Goal: Information Seeking & Learning: Compare options

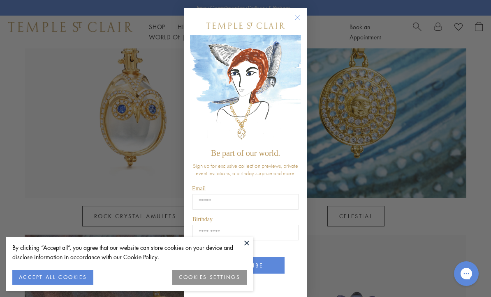
scroll to position [464, 0]
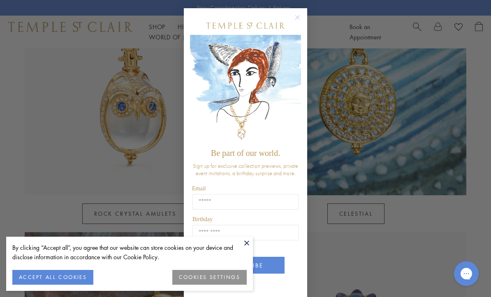
click at [305, 24] on button "Close dialog" at bounding box center [301, 21] width 10 height 10
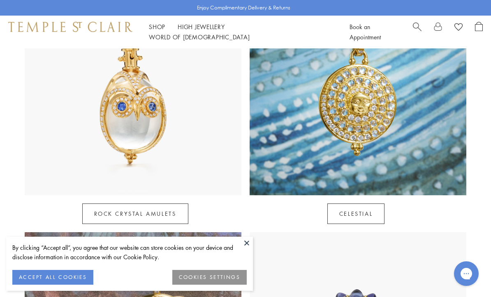
click at [245, 249] on button at bounding box center [246, 243] width 12 height 12
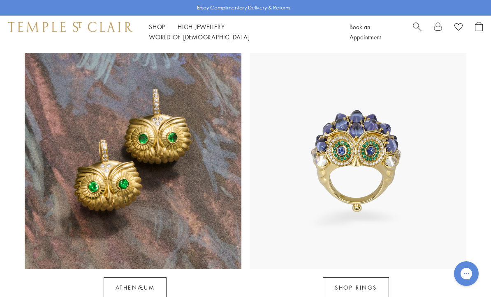
scroll to position [667, 0]
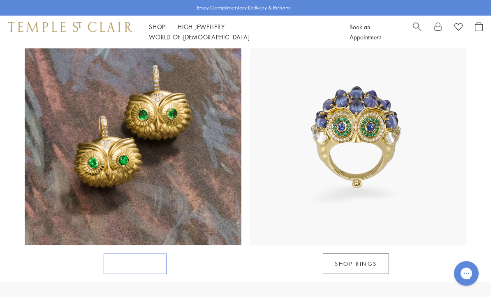
click at [127, 254] on link "Athenæum" at bounding box center [135, 264] width 63 height 21
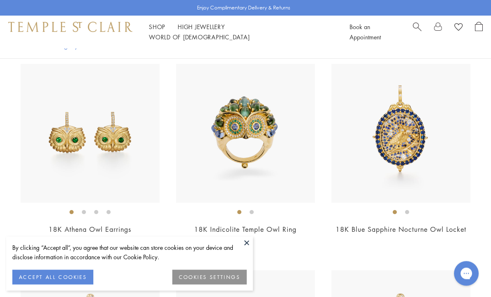
scroll to position [402, 0]
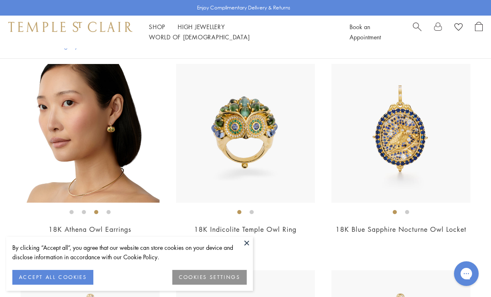
click at [86, 181] on img at bounding box center [90, 133] width 139 height 139
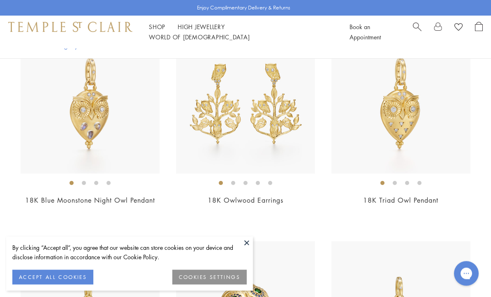
scroll to position [638, 0]
click at [225, 128] on img at bounding box center [245, 104] width 139 height 139
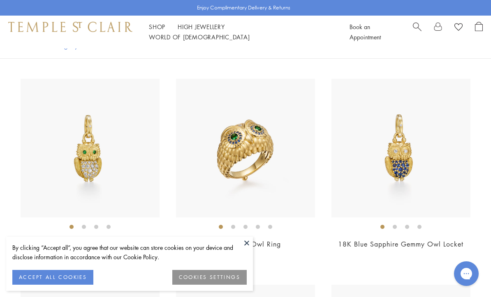
scroll to position [816, 0]
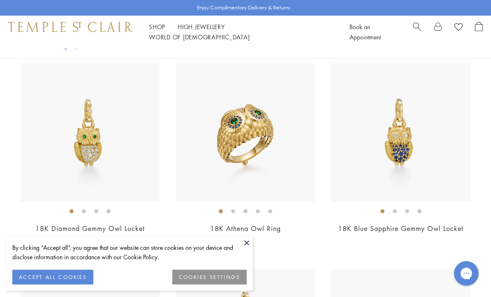
click at [96, 158] on img at bounding box center [90, 133] width 139 height 139
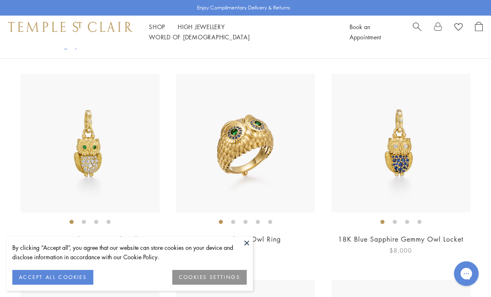
click at [392, 161] on img at bounding box center [400, 143] width 139 height 139
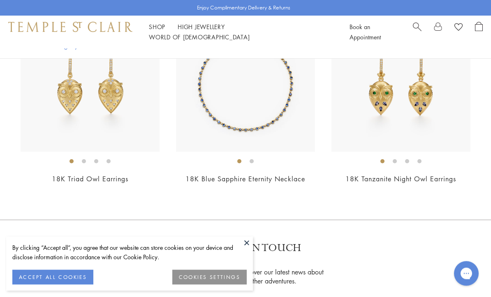
scroll to position [1279, 0]
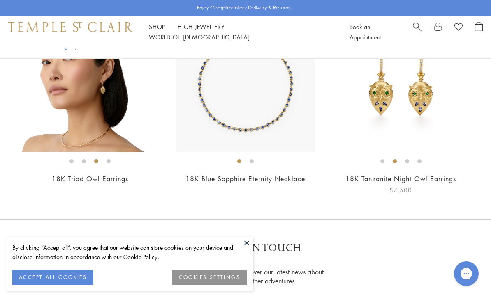
click at [382, 123] on img at bounding box center [400, 82] width 139 height 139
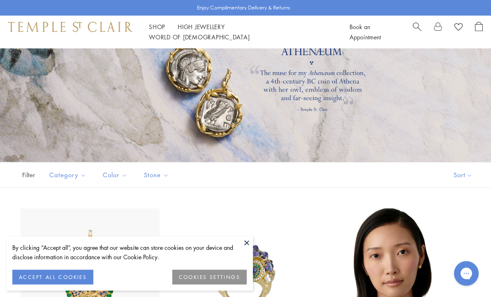
scroll to position [54, 0]
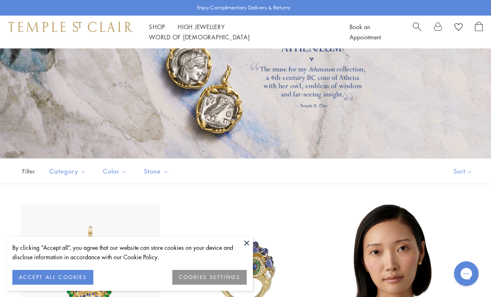
click at [29, 285] on button "ACCEPT ALL COOKIES" at bounding box center [52, 277] width 81 height 15
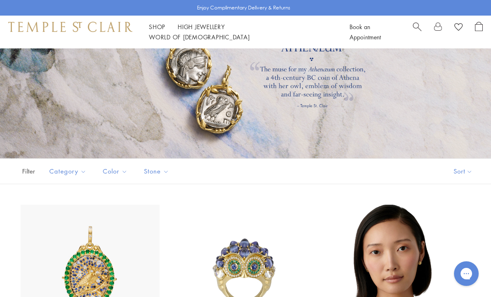
click at [463, 177] on button "Sort" at bounding box center [463, 171] width 56 height 25
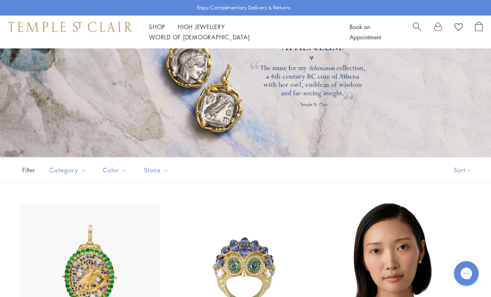
click at [458, 169] on button "Sort" at bounding box center [463, 170] width 56 height 25
click at [417, 223] on button "Price, low to high" at bounding box center [448, 228] width 83 height 20
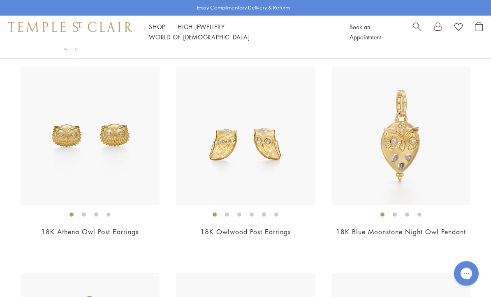
scroll to position [193, 0]
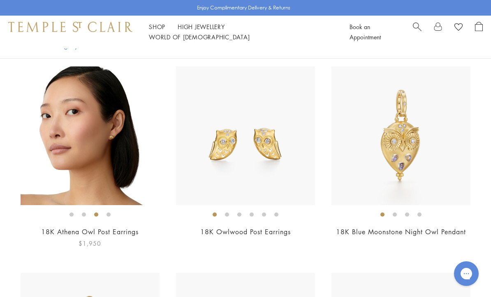
click at [87, 180] on img at bounding box center [90, 136] width 139 height 139
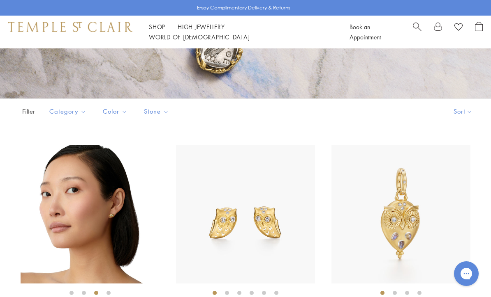
scroll to position [0, 0]
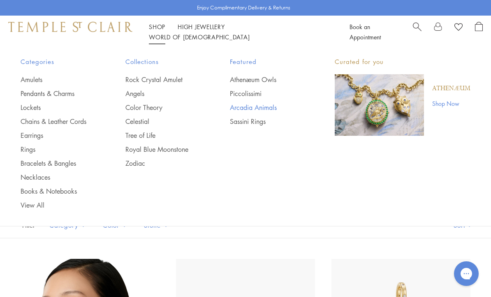
click at [248, 110] on link "Arcadia Animals" at bounding box center [266, 107] width 72 height 9
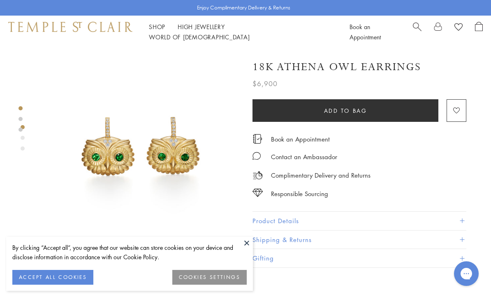
click at [242, 241] on button at bounding box center [246, 243] width 12 height 12
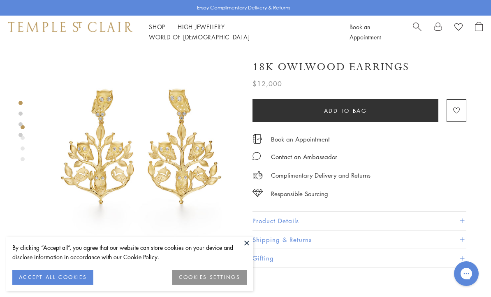
click at [32, 274] on button "ACCEPT ALL COOKIES" at bounding box center [52, 277] width 81 height 15
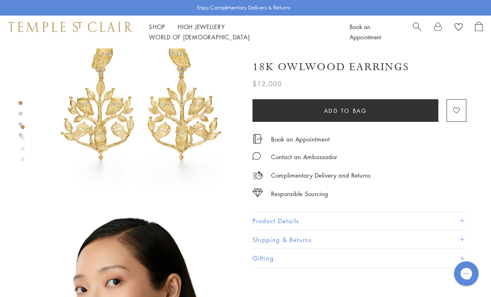
scroll to position [30, 0]
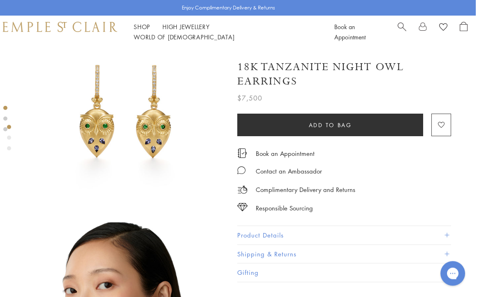
scroll to position [0, 2]
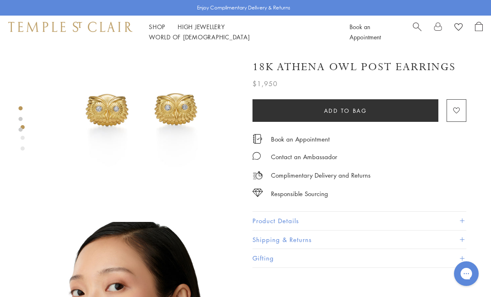
scroll to position [30, 0]
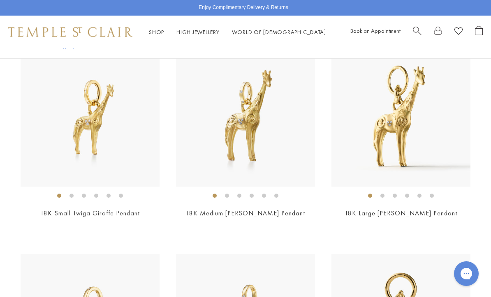
scroll to position [622, 0]
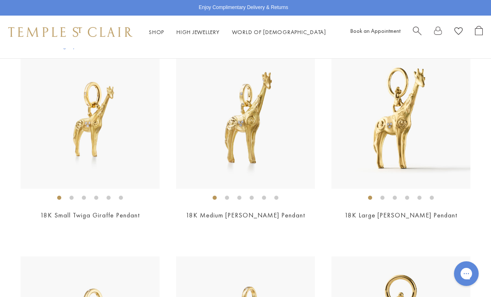
click at [156, 32] on link "Shop Shop" at bounding box center [156, 31] width 15 height 7
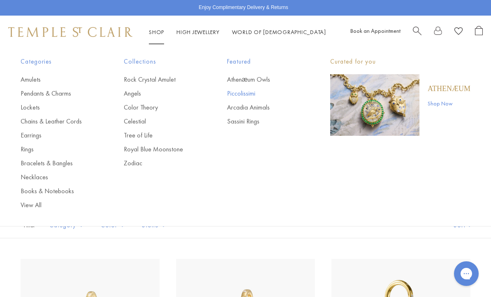
click at [236, 94] on link "Piccolissimi" at bounding box center [262, 93] width 70 height 9
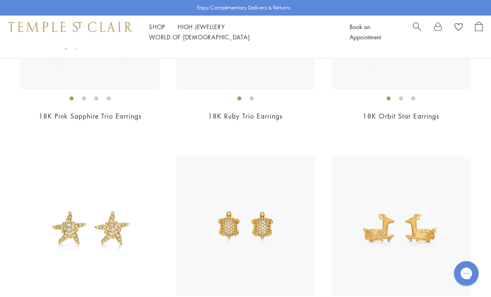
scroll to position [1517, 0]
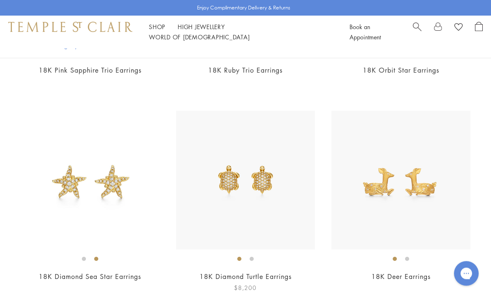
click at [238, 191] on img at bounding box center [245, 180] width 139 height 139
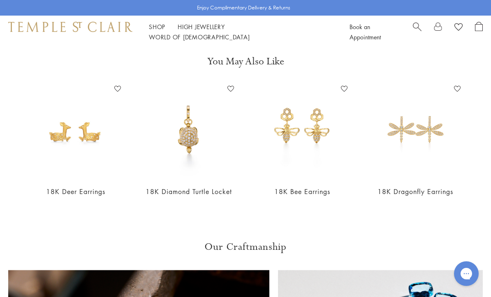
scroll to position [251, 0]
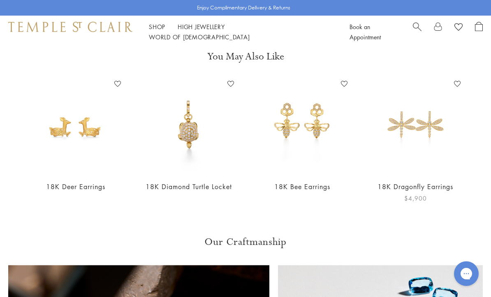
click at [411, 133] on img at bounding box center [415, 126] width 97 height 97
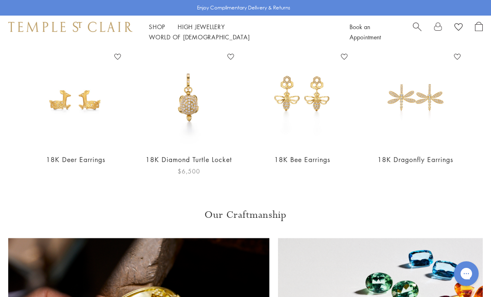
click at [191, 115] on img at bounding box center [189, 99] width 97 height 97
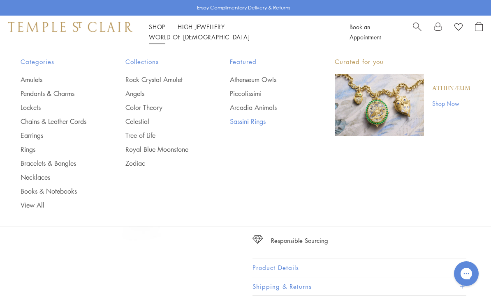
click at [242, 124] on link "Sassini Rings" at bounding box center [266, 121] width 72 height 9
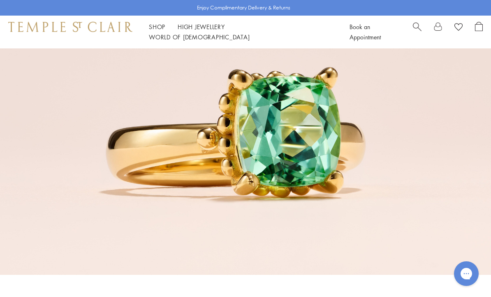
scroll to position [1168, 0]
